Goal: Navigation & Orientation: Understand site structure

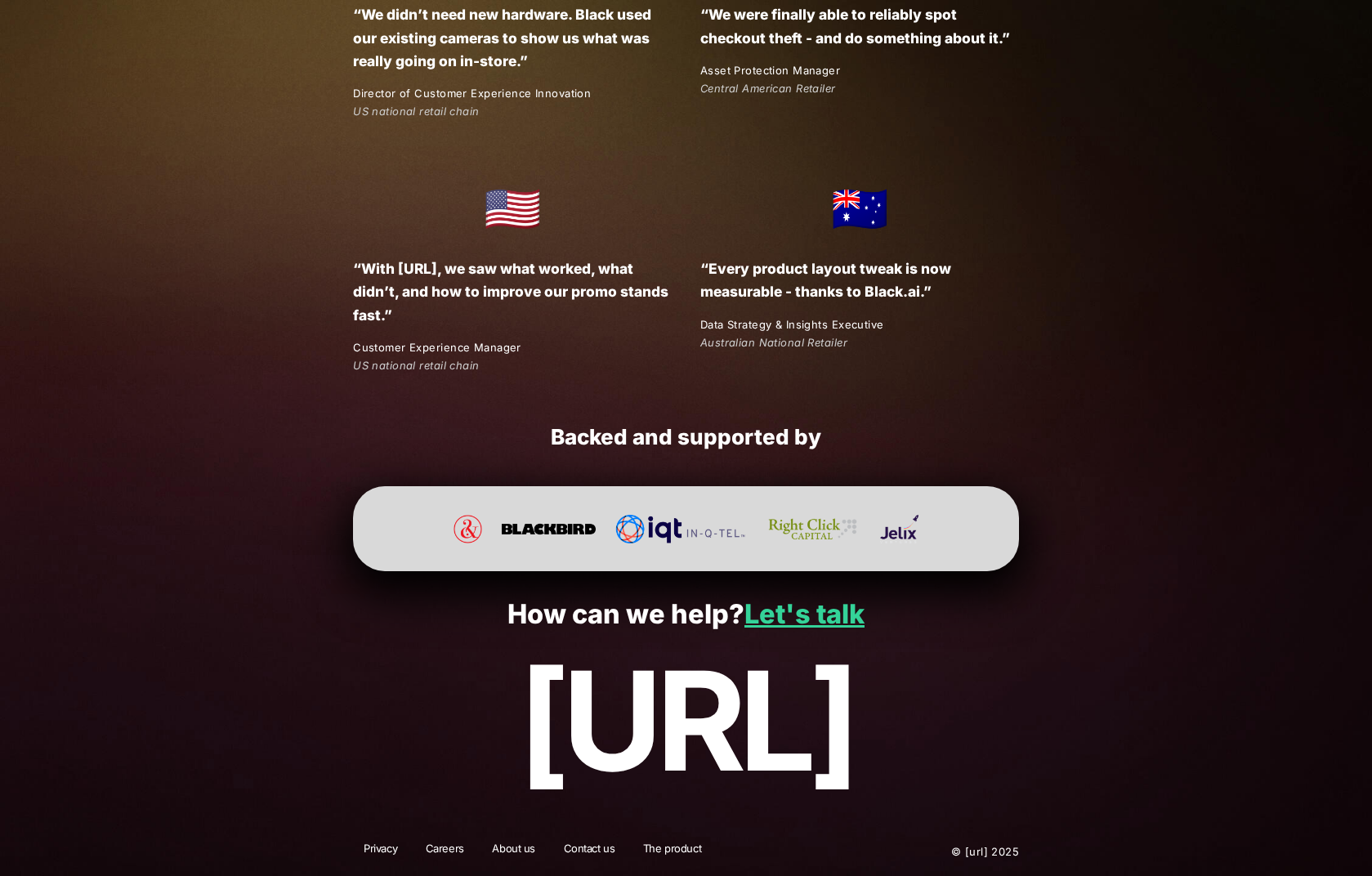
scroll to position [4174, 0]
click at [415, 841] on link "Careers" at bounding box center [445, 851] width 60 height 21
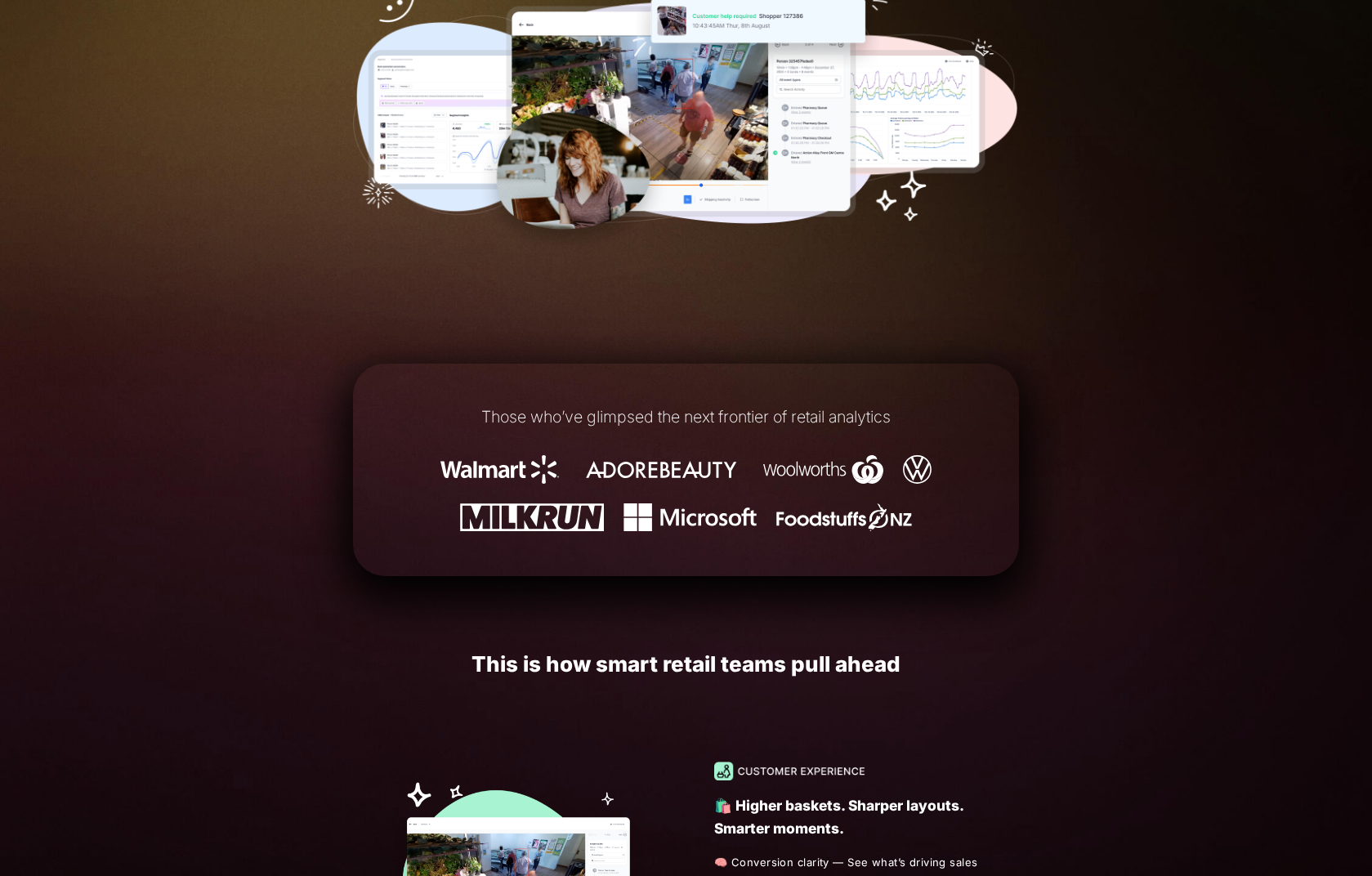
scroll to position [0, 0]
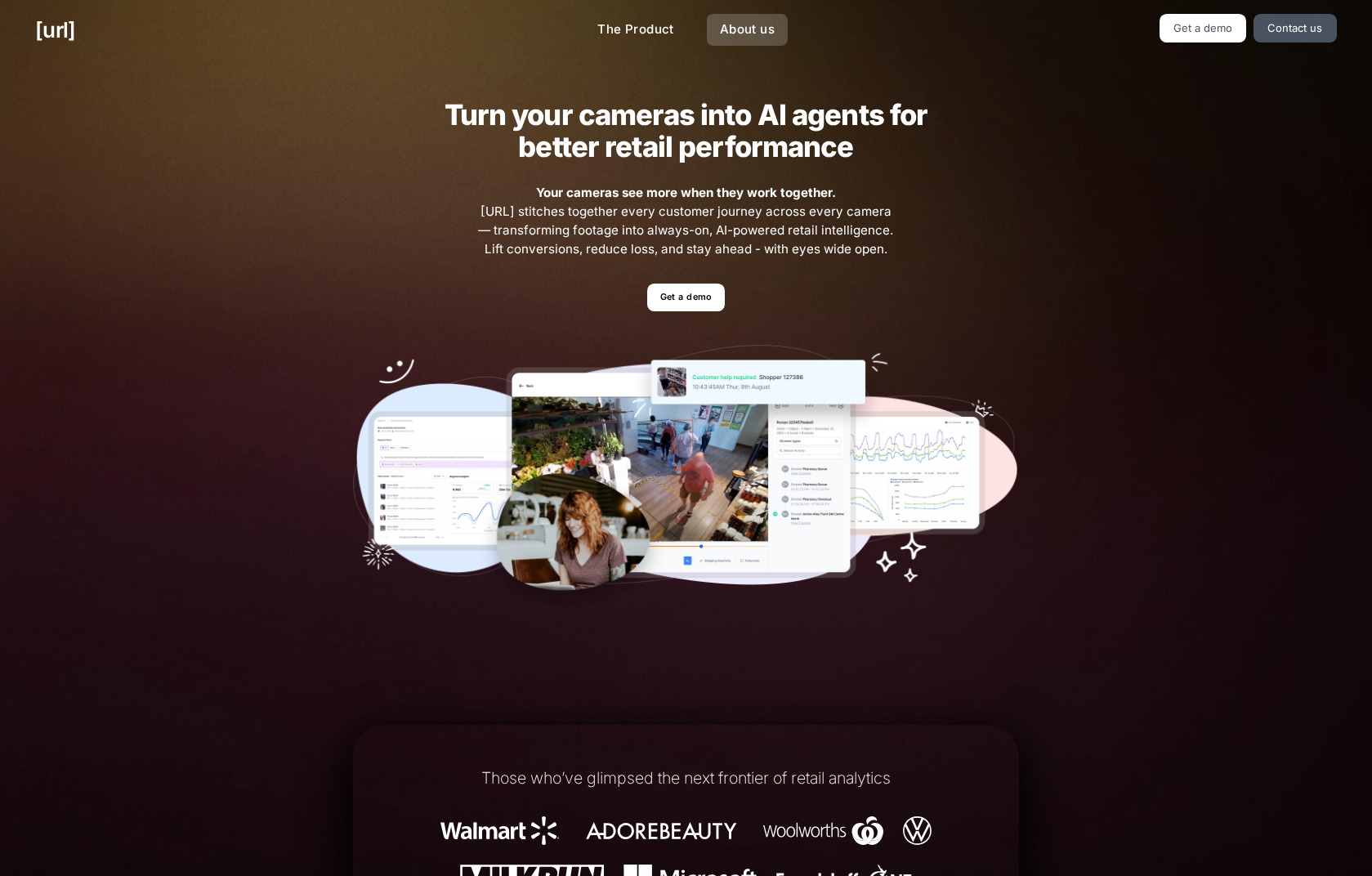
click at [779, 44] on link "About us" at bounding box center [747, 30] width 81 height 32
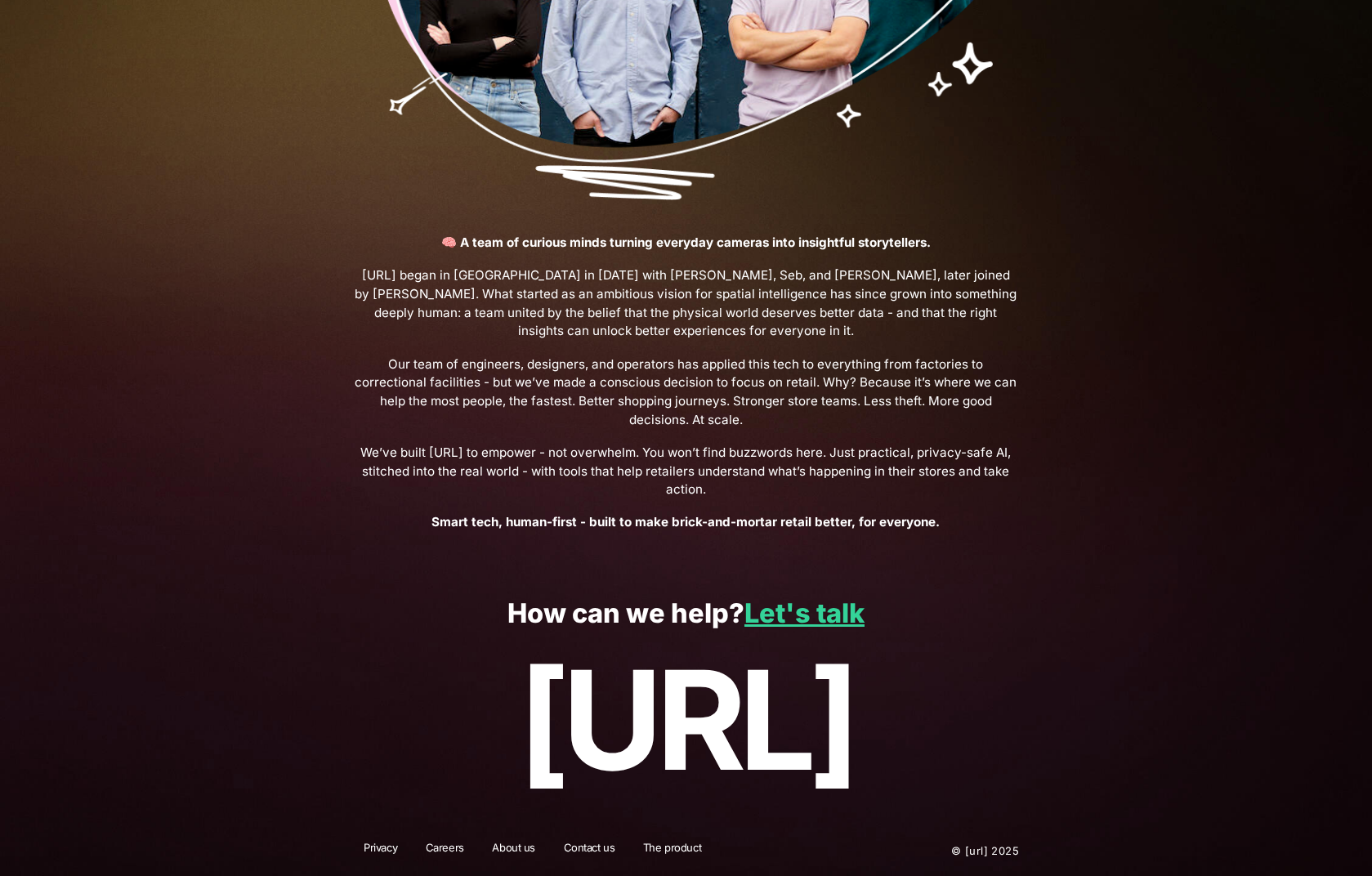
scroll to position [605, 0]
click at [482, 841] on link "About us" at bounding box center [513, 850] width 64 height 21
click at [661, 855] on link "The product" at bounding box center [672, 850] width 79 height 21
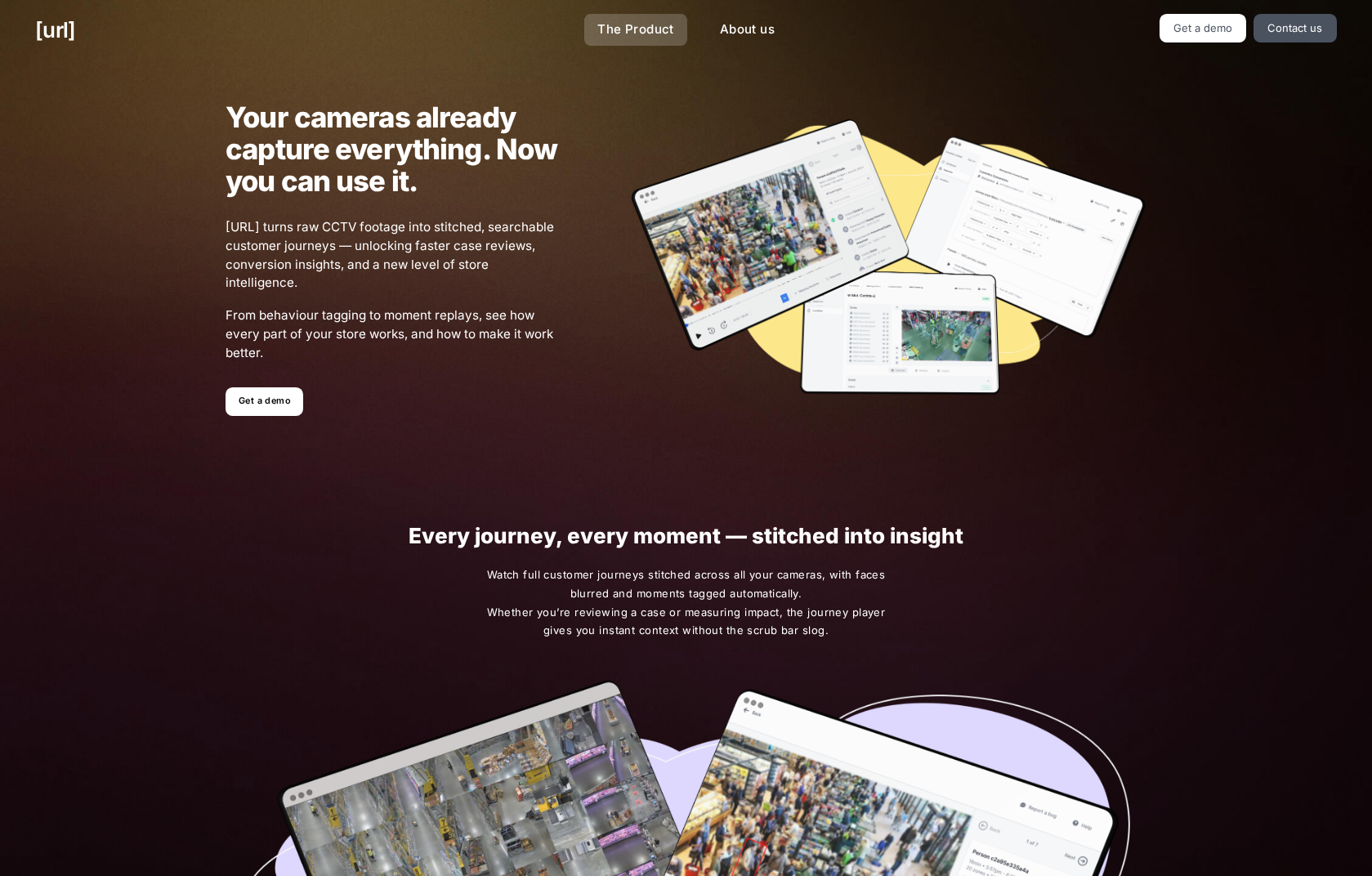
click at [604, 36] on link "The Product" at bounding box center [636, 30] width 103 height 32
click at [76, 34] on link "[URL]" at bounding box center [55, 30] width 40 height 32
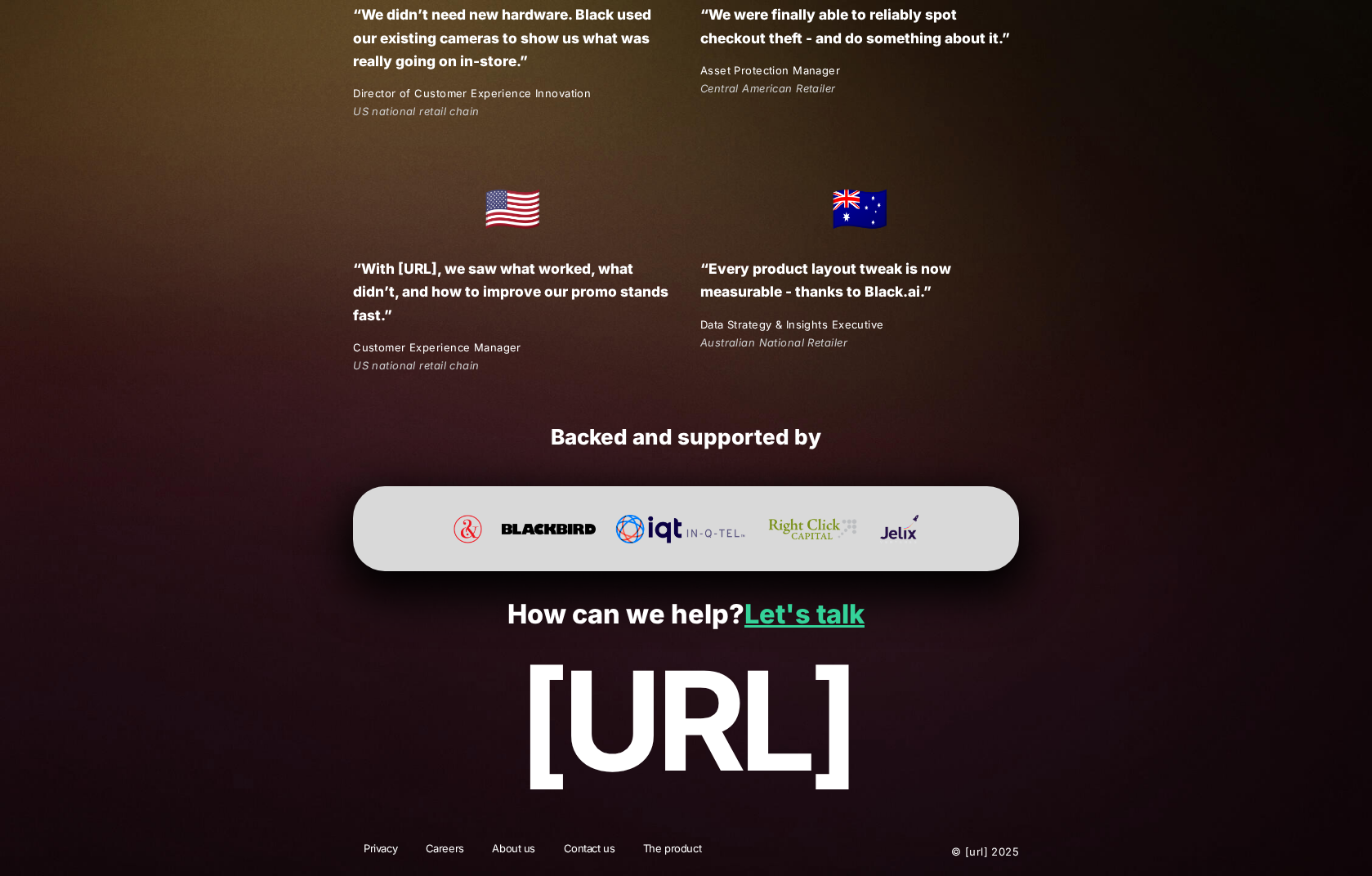
scroll to position [4174, 0]
click at [415, 841] on link "Careers" at bounding box center [445, 851] width 60 height 21
